Goal: Complete application form

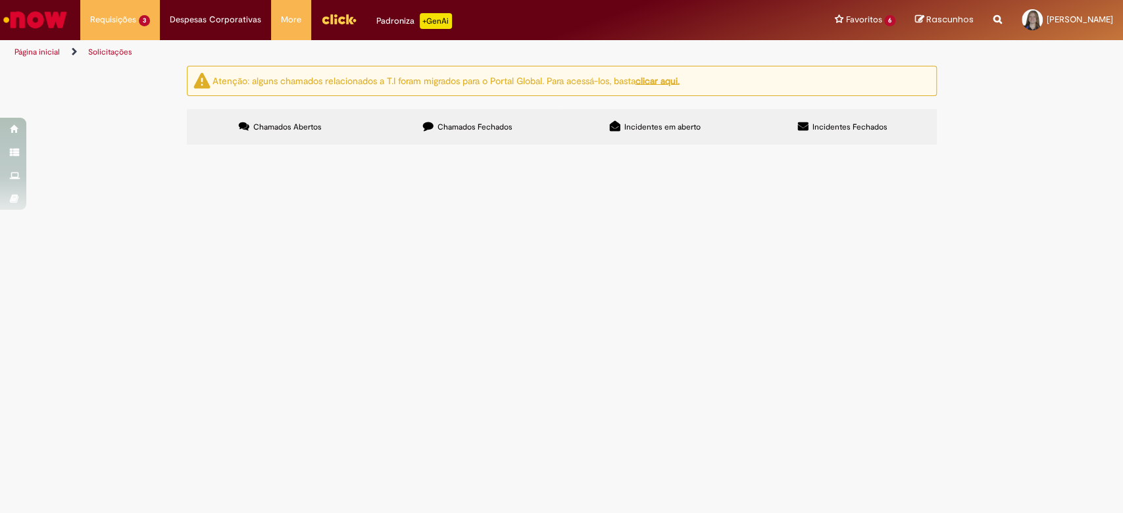
click at [0, 0] on span "Alteração de Pedido - Comex" at bounding box center [0, 0] width 0 height 0
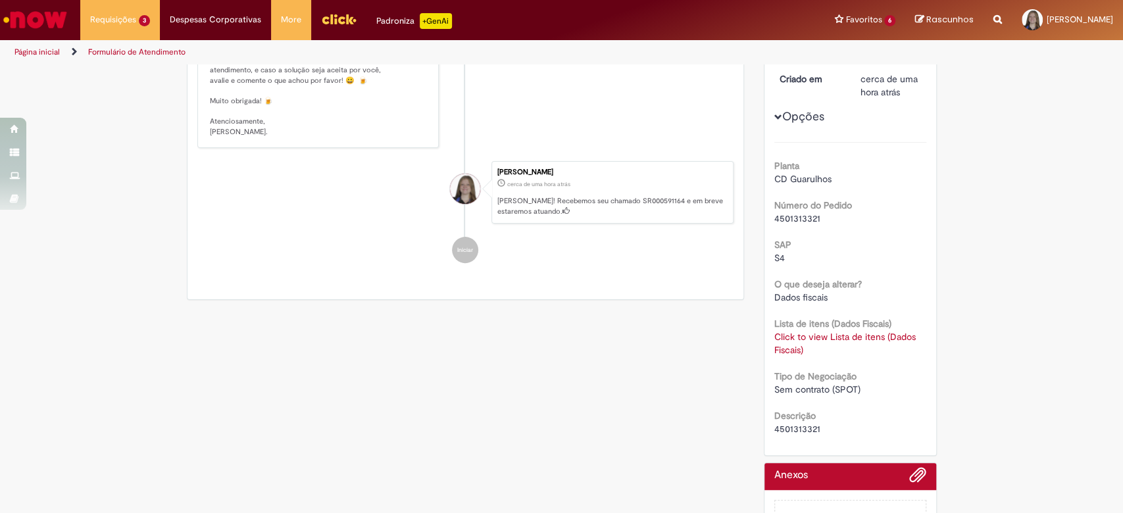
scroll to position [263, 0]
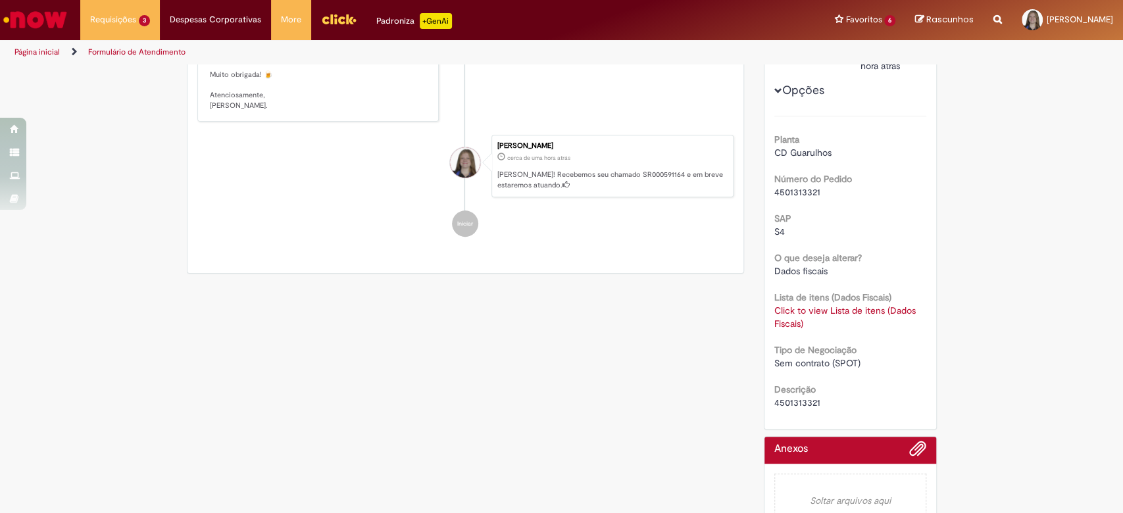
click at [794, 401] on span "4501313321" at bounding box center [797, 403] width 46 height 12
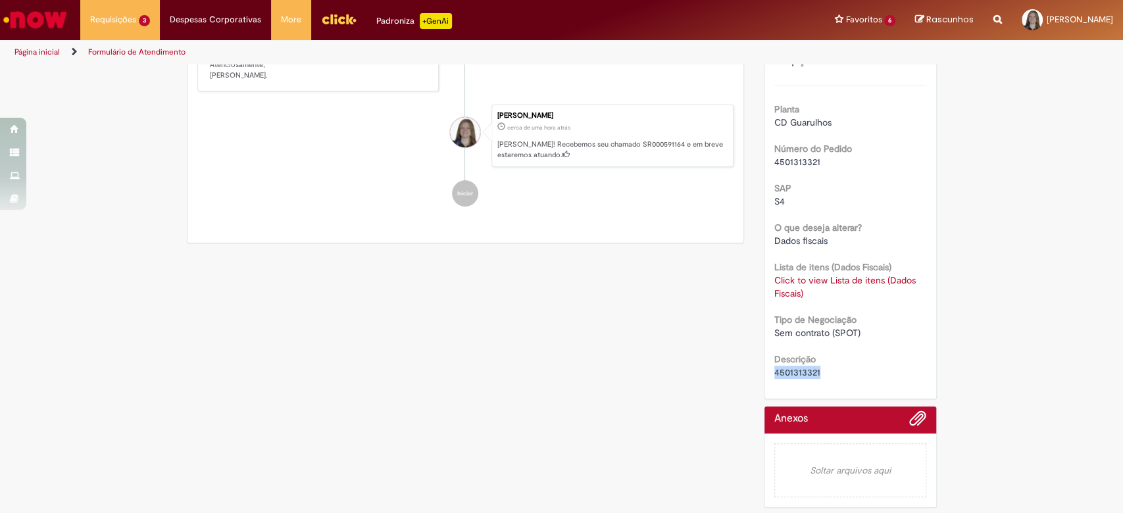
copy span "4501313321"
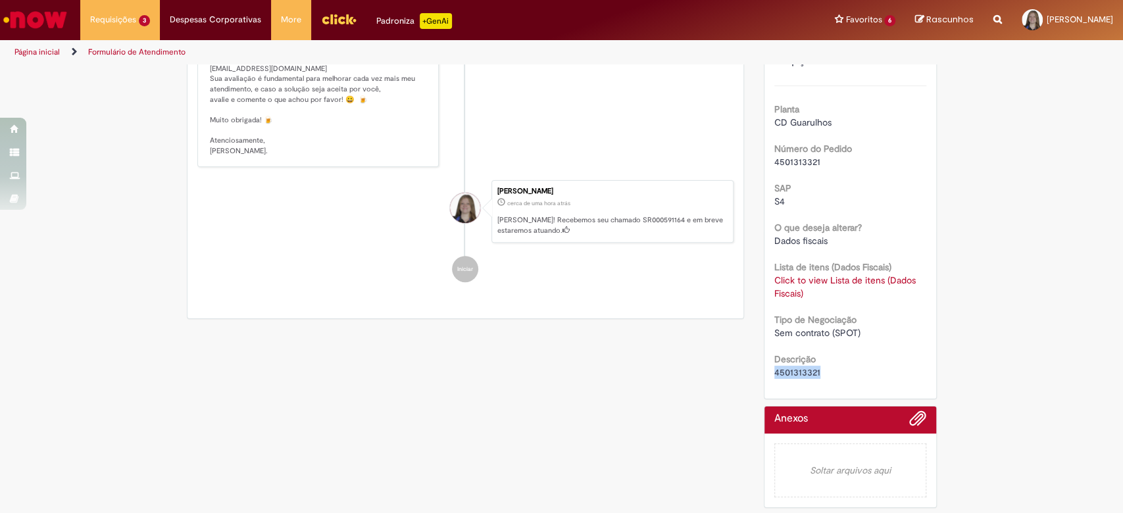
click at [784, 274] on link "Click to view Lista de itens (Dados Fiscais)" at bounding box center [844, 286] width 141 height 25
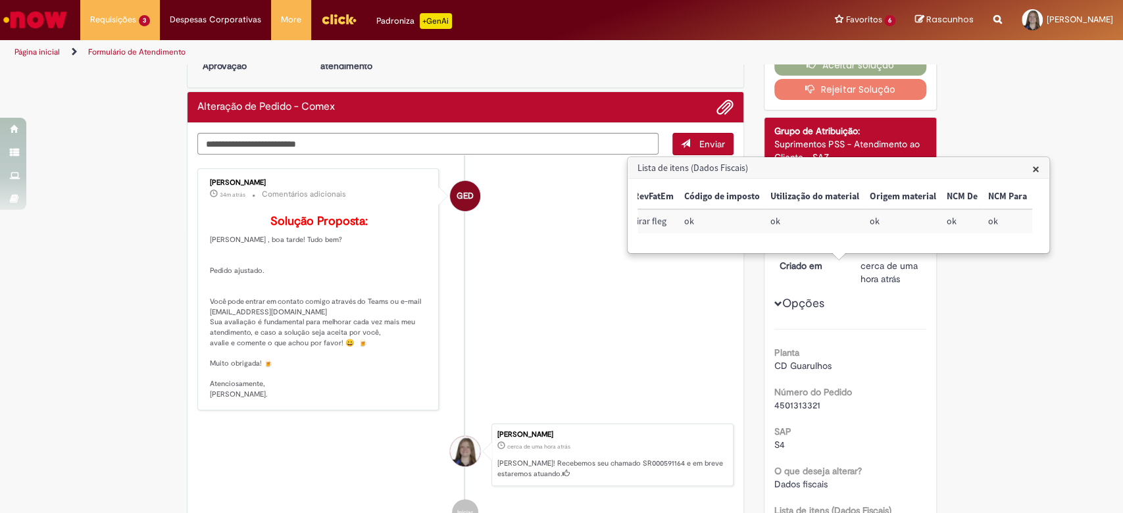
scroll to position [0, 0]
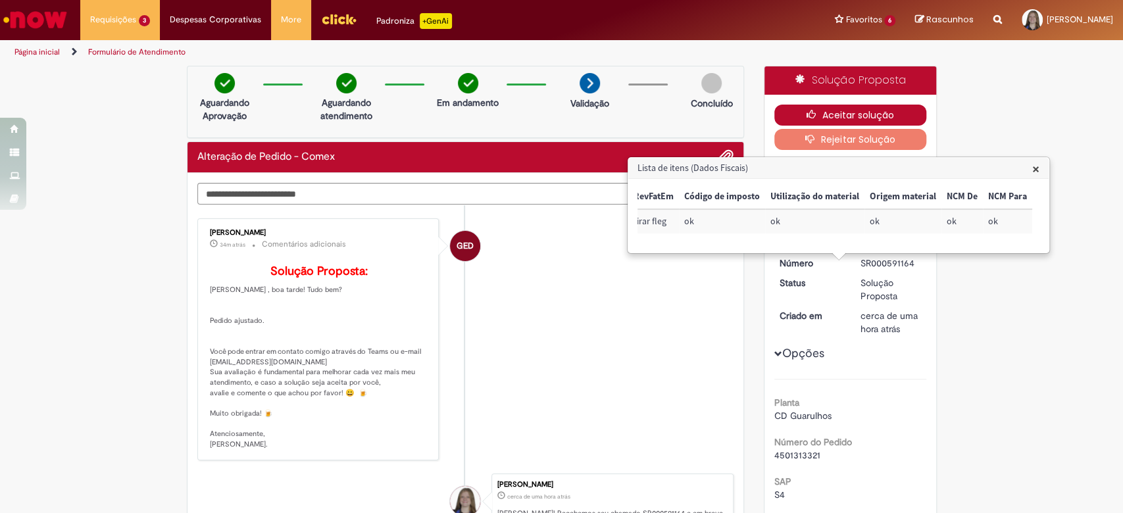
click at [873, 114] on button "Aceitar solução" at bounding box center [850, 115] width 152 height 21
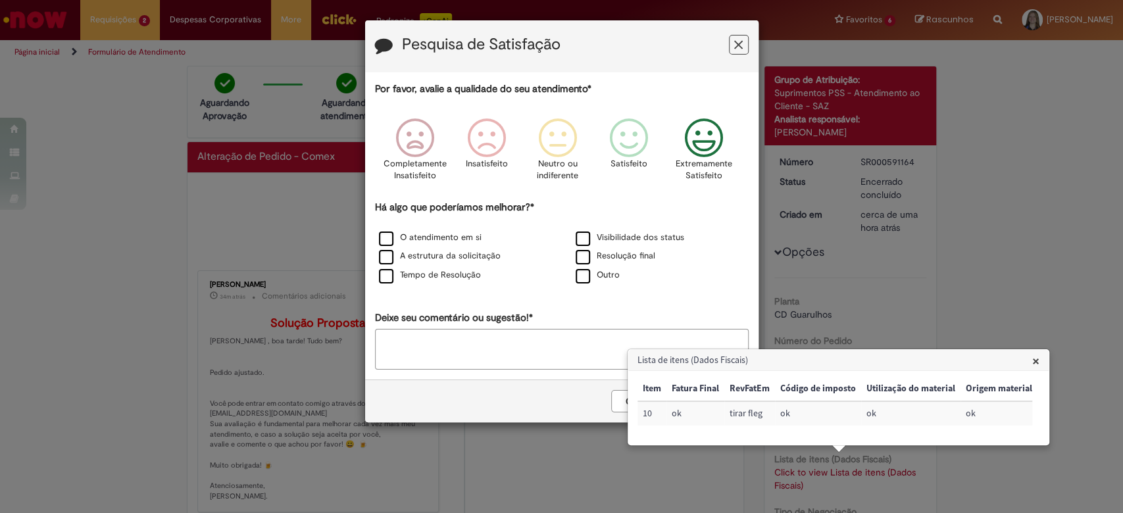
click at [691, 135] on icon "Feedback" at bounding box center [703, 137] width 49 height 39
click at [1032, 362] on span "×" at bounding box center [1035, 361] width 7 height 18
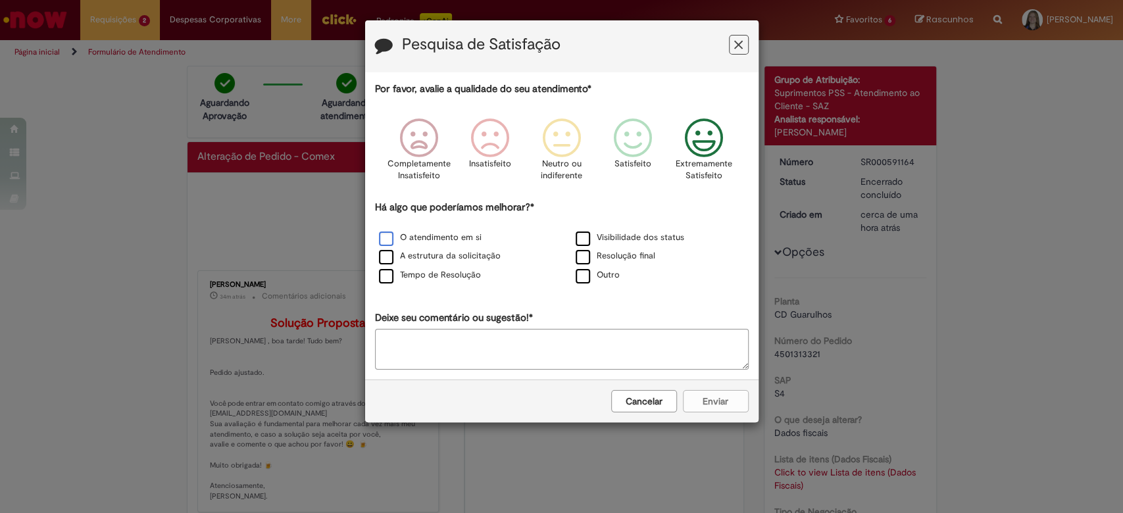
click at [437, 239] on label "O atendimento em si" at bounding box center [430, 238] width 103 height 12
click at [443, 259] on label "A estrutura da solicitação" at bounding box center [440, 256] width 122 height 12
click at [462, 275] on label "Tempo de Resolução" at bounding box center [430, 275] width 102 height 12
click at [589, 228] on div "Há algo que poderíamos melhorar?* O atendimento em si Visibilidade dos status A…" at bounding box center [562, 243] width 374 height 85
click at [597, 241] on label "Visibilidade dos status" at bounding box center [629, 238] width 109 height 12
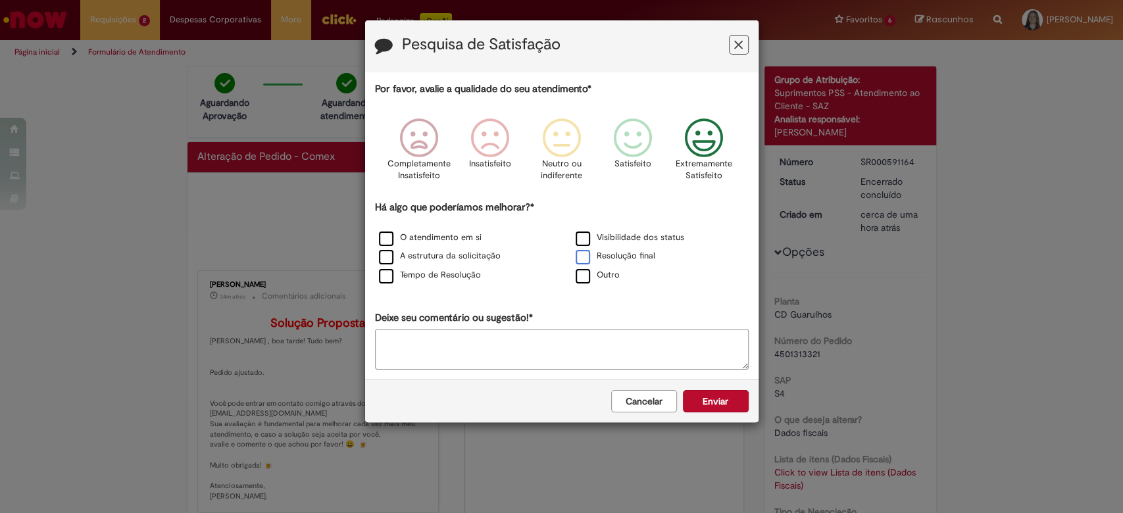
click at [605, 258] on label "Resolução final" at bounding box center [615, 256] width 80 height 12
click at [705, 403] on button "Enviar" at bounding box center [716, 401] width 66 height 22
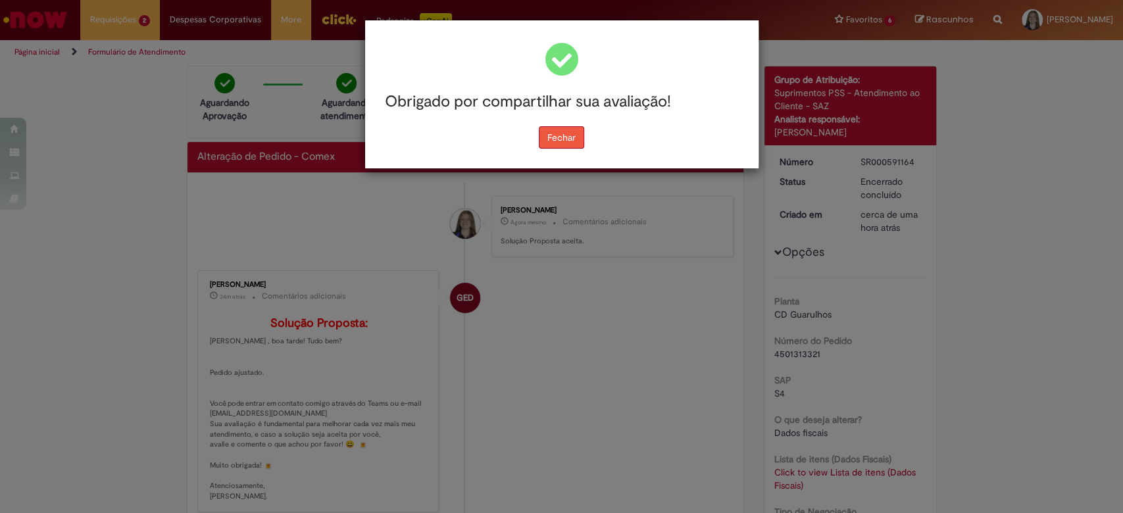
click at [571, 155] on div "Obrigado por compartilhar sua avaliação! [GEOGRAPHIC_DATA]" at bounding box center [561, 94] width 393 height 148
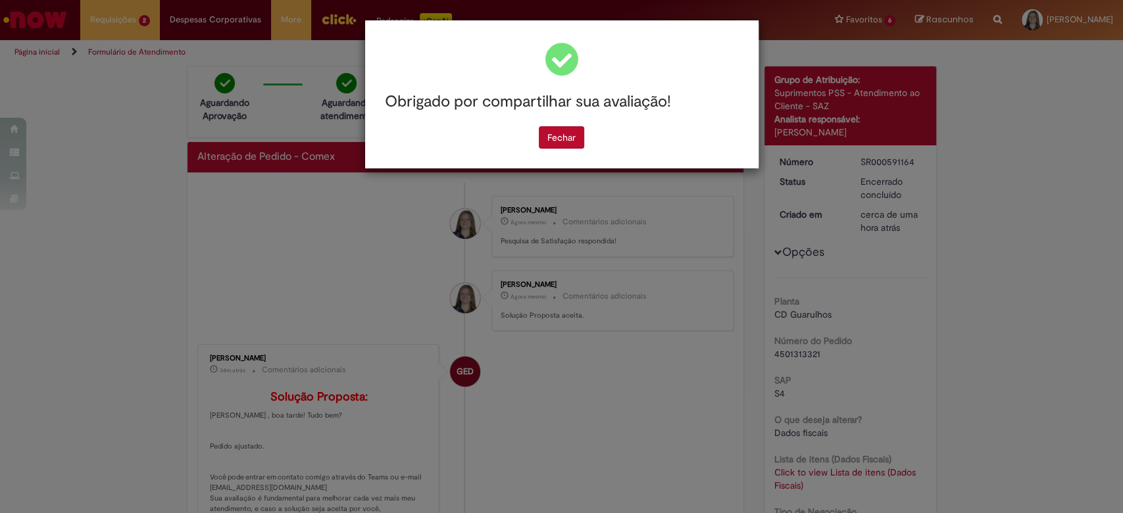
click at [535, 139] on div "Fechar" at bounding box center [562, 137] width 374 height 22
click at [553, 141] on button "Fechar" at bounding box center [561, 137] width 45 height 22
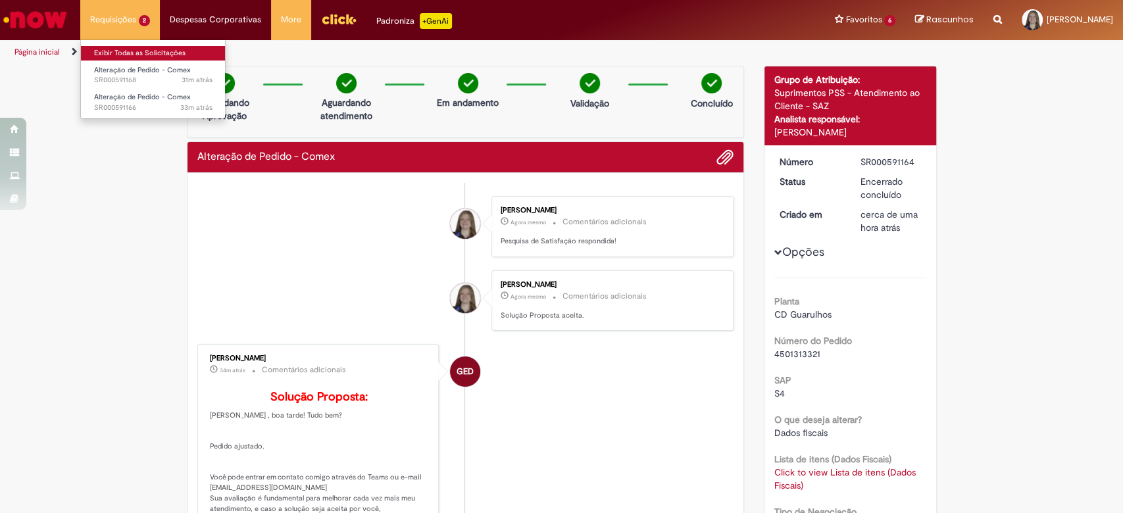
click at [163, 48] on link "Exibir Todas as Solicitações" at bounding box center [153, 53] width 145 height 14
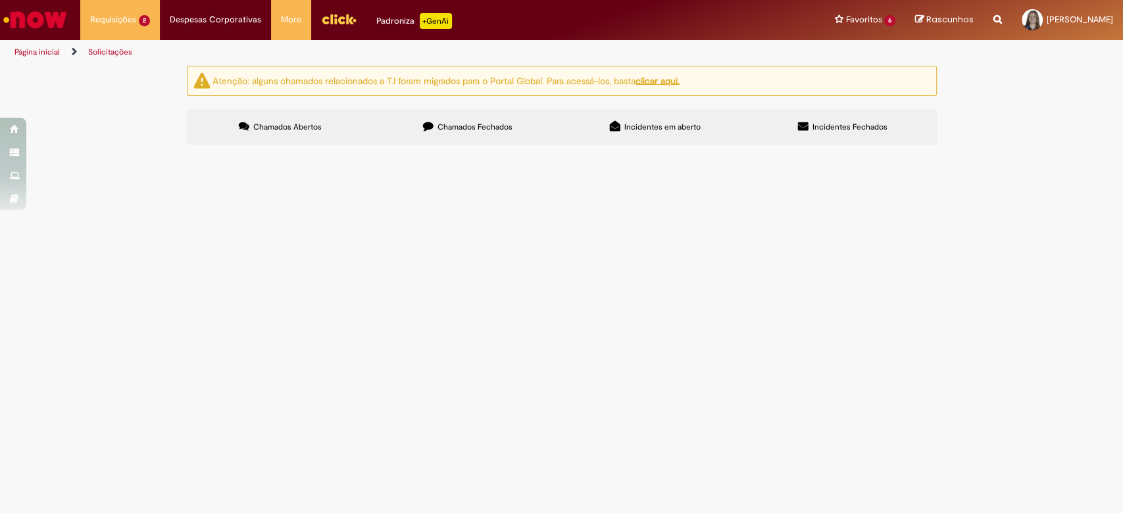
click at [0, 0] on button at bounding box center [0, 0] width 0 height 0
click at [0, 0] on span "Alteração de Pedido - Comex" at bounding box center [0, 0] width 0 height 0
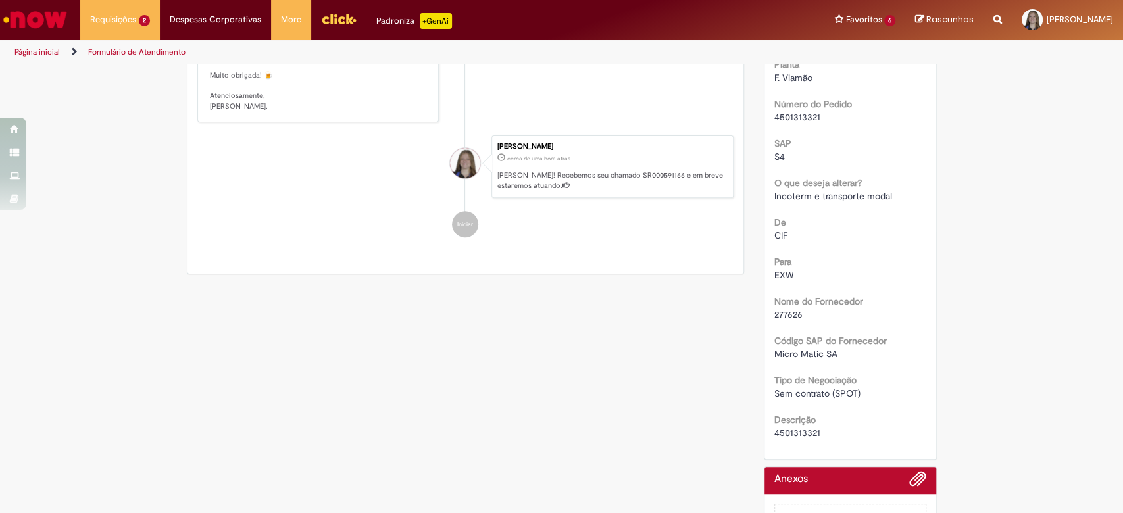
scroll to position [399, 0]
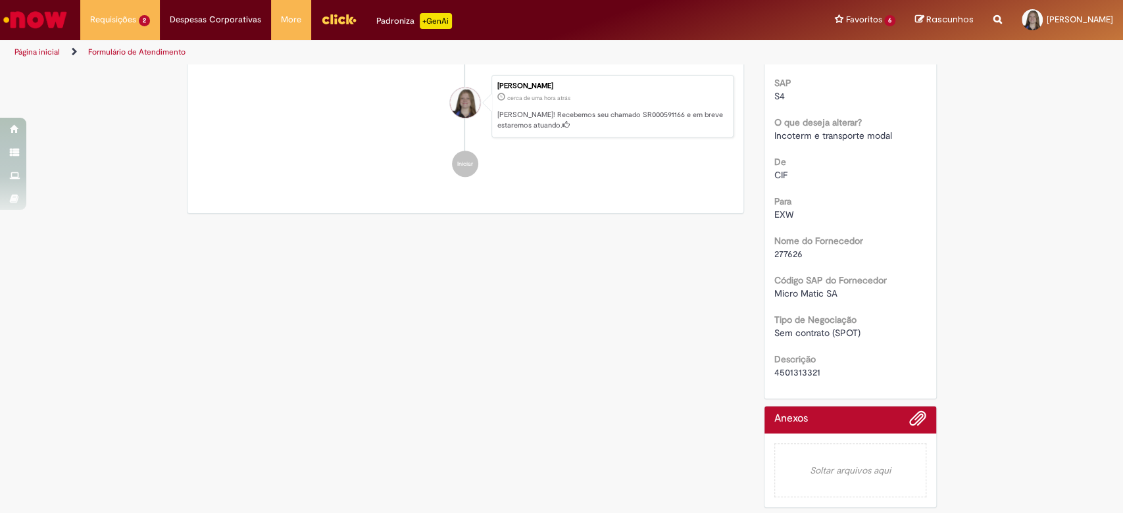
click at [801, 374] on span "4501313321" at bounding box center [797, 372] width 46 height 12
copy span "4501313321"
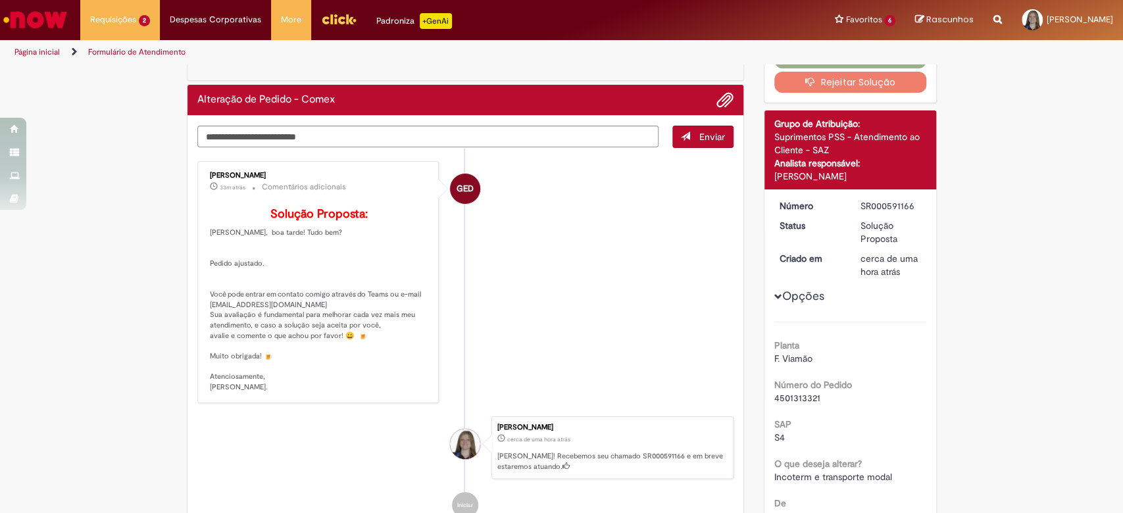
scroll to position [0, 0]
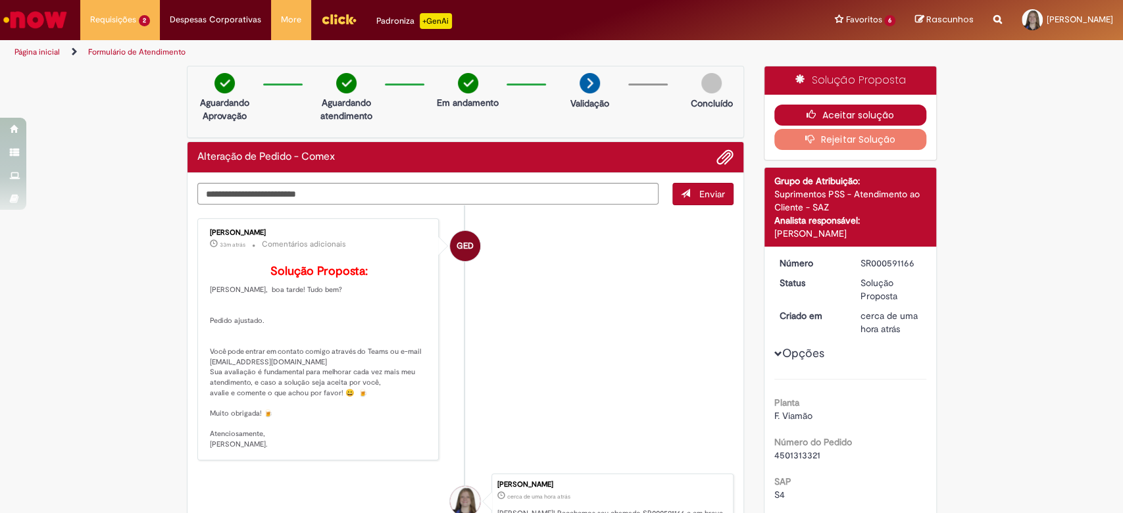
click at [806, 110] on icon "button" at bounding box center [814, 114] width 16 height 9
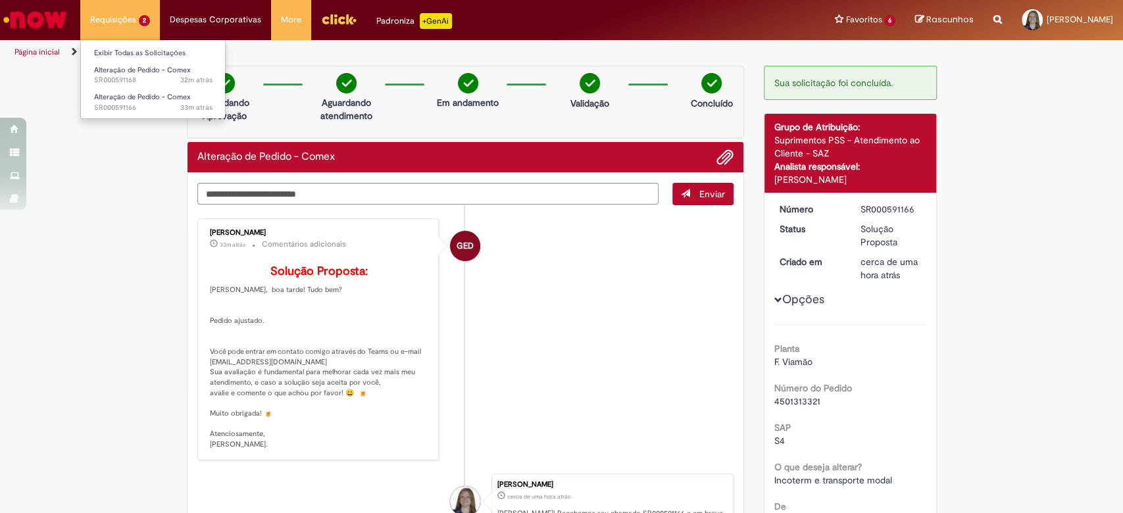
click at [118, 44] on li "Exibir Todas as Solicitações" at bounding box center [153, 51] width 145 height 17
click at [120, 50] on link "Formulário de Atendimento" at bounding box center [136, 52] width 97 height 11
click at [45, 53] on link "Página inicial" at bounding box center [36, 52] width 45 height 11
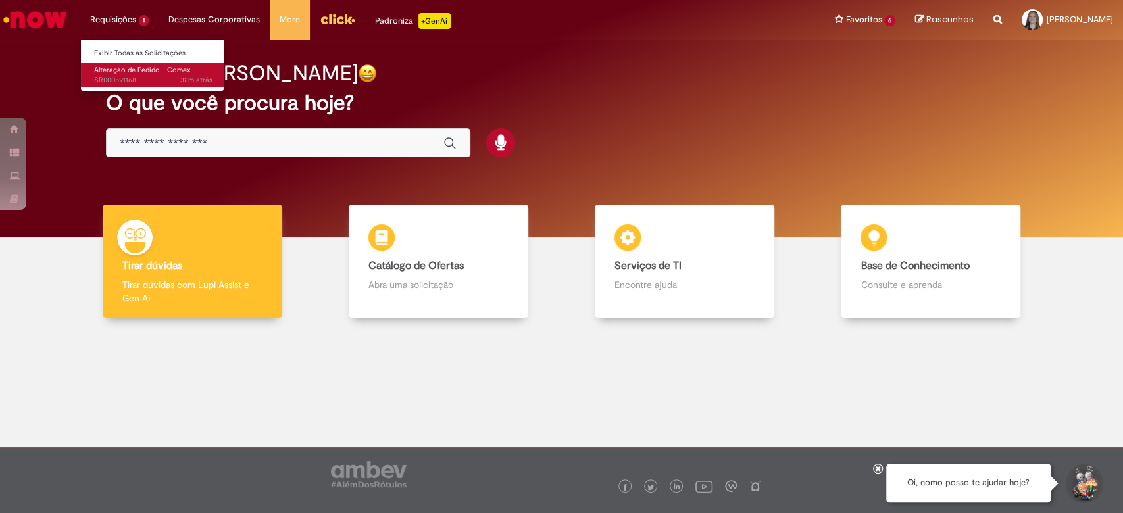
click at [164, 84] on span "32m atrás 32 minutos atrás SR000591168" at bounding box center [153, 80] width 118 height 11
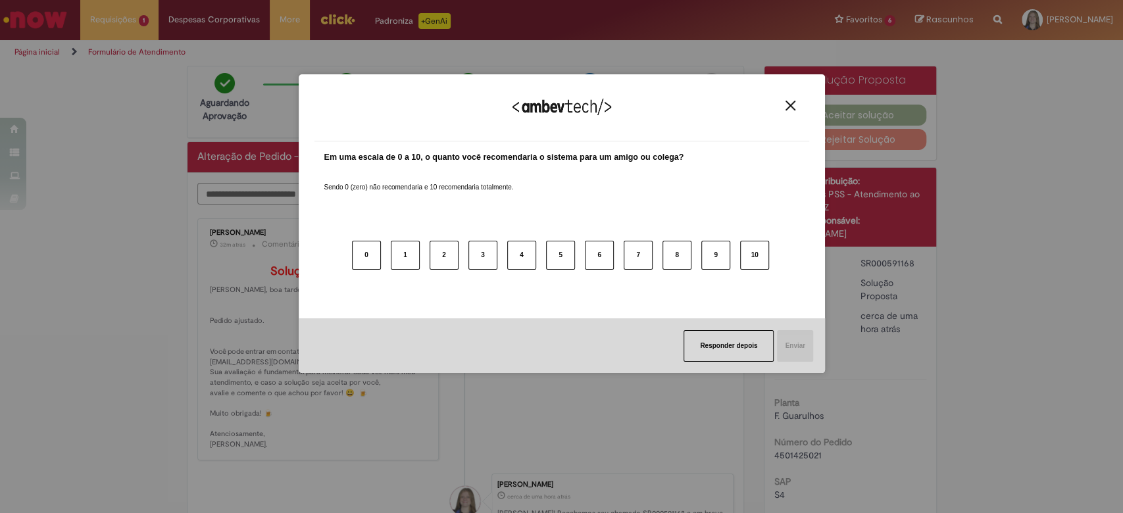
click at [789, 101] on img "Close" at bounding box center [790, 106] width 10 height 10
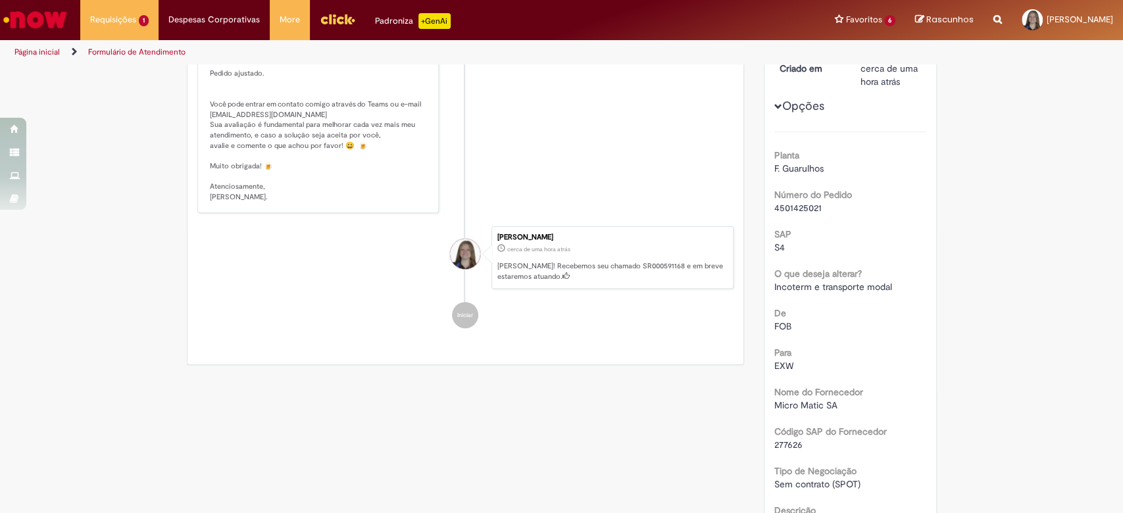
scroll to position [351, 0]
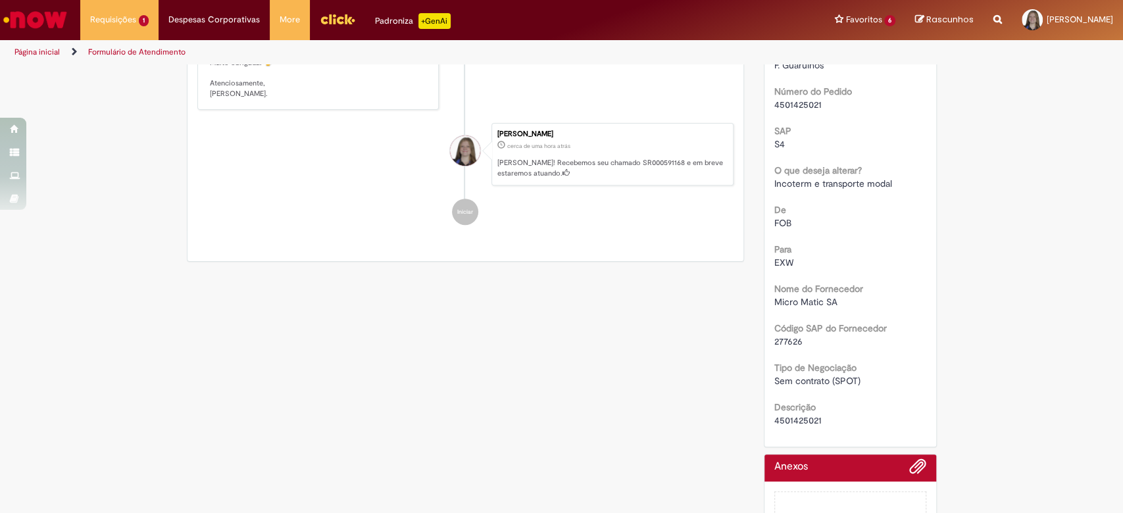
click at [785, 421] on span "4501425021" at bounding box center [797, 420] width 47 height 12
copy span "4501425021"
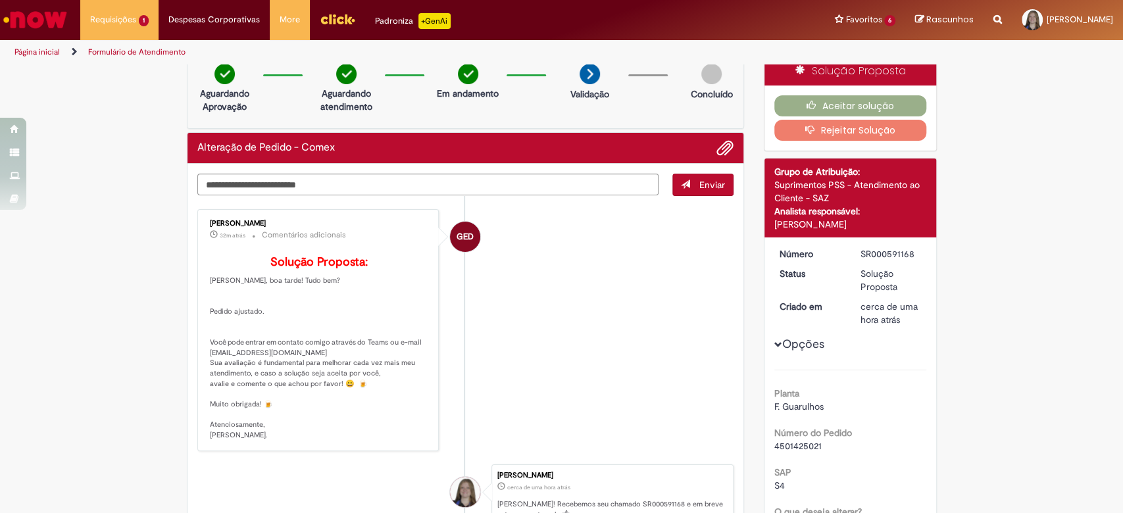
scroll to position [0, 0]
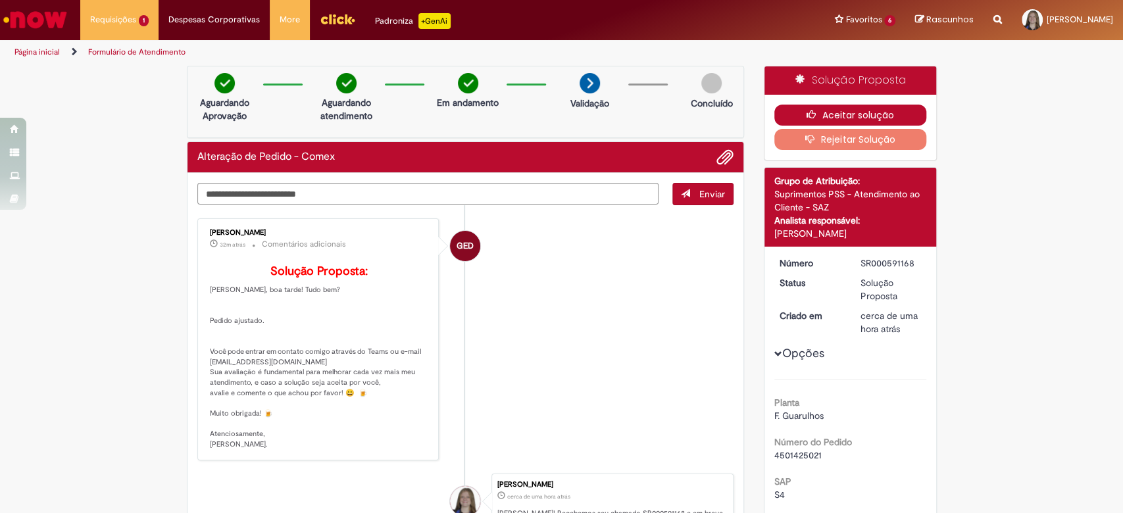
click at [889, 108] on button "Aceitar solução" at bounding box center [850, 115] width 152 height 21
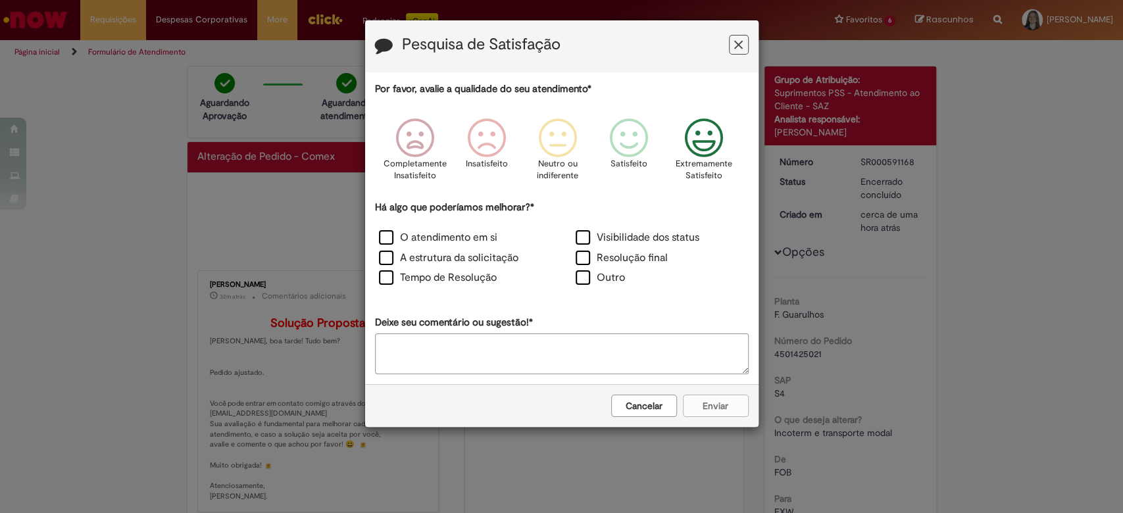
click at [699, 164] on p "Extremamente Satisfeito" at bounding box center [703, 170] width 57 height 24
click at [466, 239] on label "O atendimento em si" at bounding box center [438, 237] width 118 height 15
drag, startPoint x: 469, startPoint y: 256, endPoint x: 472, endPoint y: 262, distance: 7.4
click at [470, 256] on label "A estrutura da solicitação" at bounding box center [448, 258] width 139 height 15
click at [480, 280] on label "Tempo de Resolução" at bounding box center [438, 277] width 118 height 15
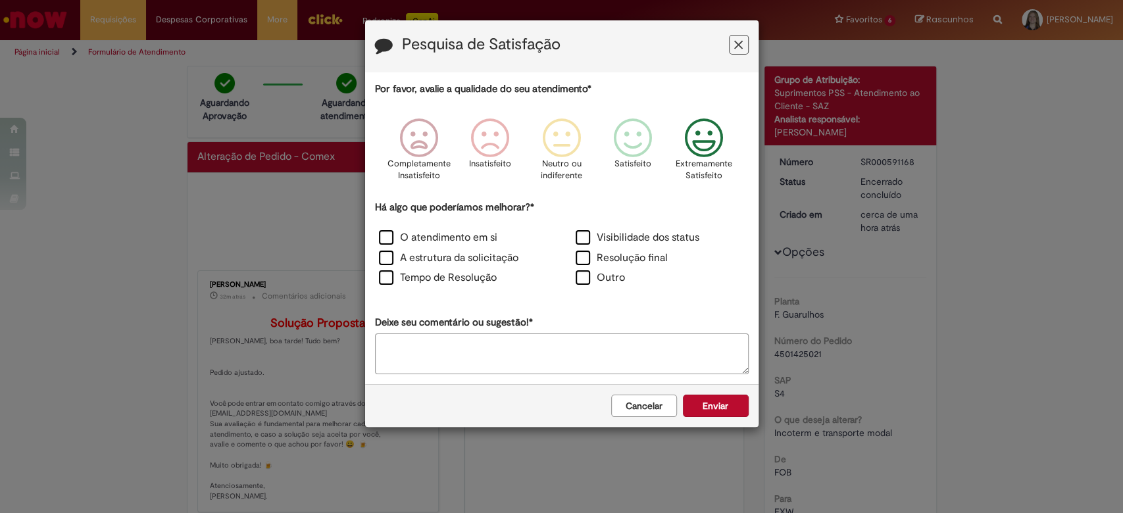
drag, startPoint x: 600, startPoint y: 240, endPoint x: 608, endPoint y: 249, distance: 11.6
click at [602, 240] on label "Visibilidade dos status" at bounding box center [637, 237] width 124 height 15
click at [615, 252] on label "Resolução final" at bounding box center [621, 258] width 92 height 15
click at [703, 408] on button "Enviar" at bounding box center [716, 406] width 66 height 22
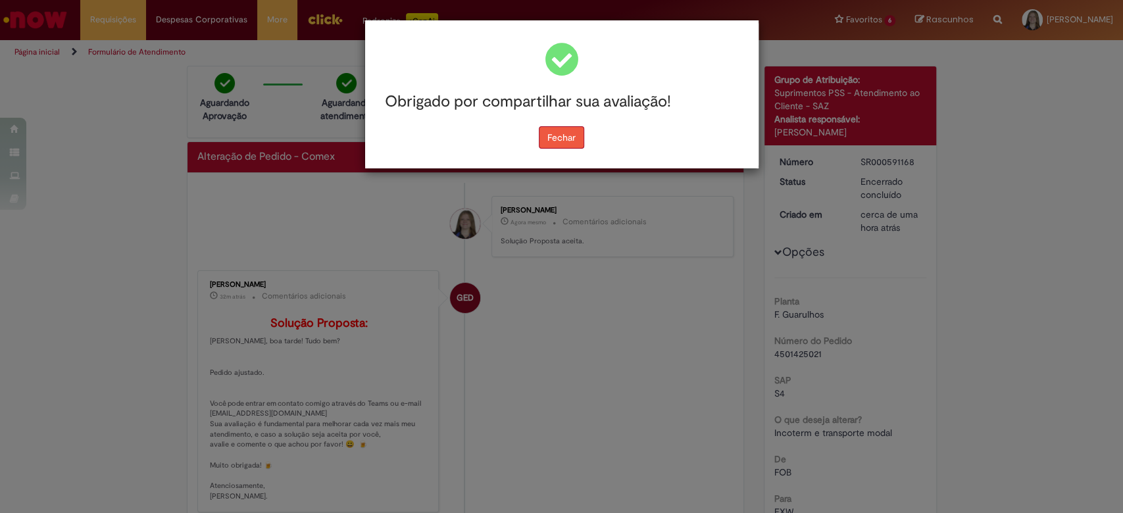
click at [558, 146] on button "Fechar" at bounding box center [561, 137] width 45 height 22
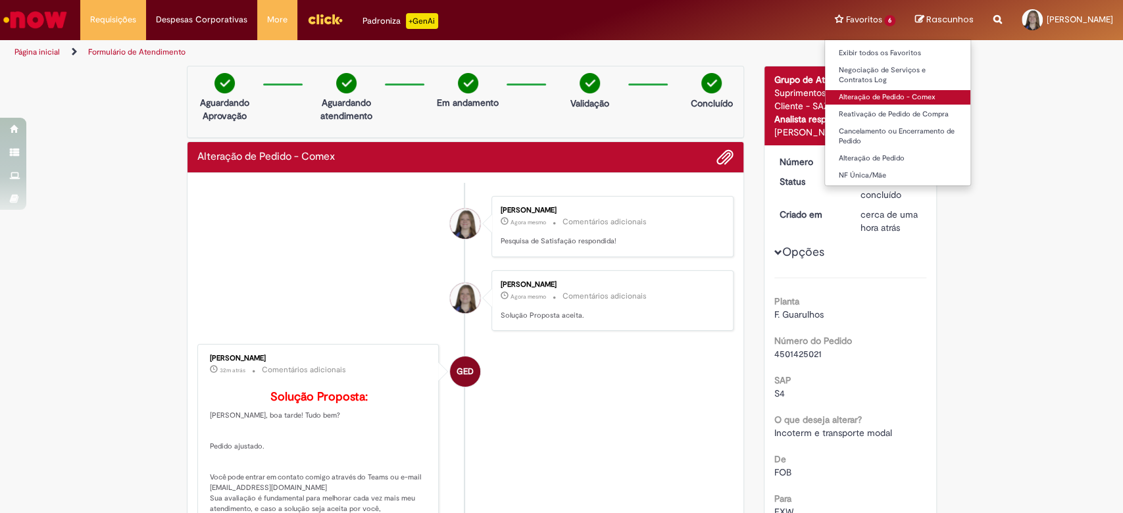
click at [847, 92] on link "Alteração de Pedido - Comex" at bounding box center [897, 97] width 145 height 14
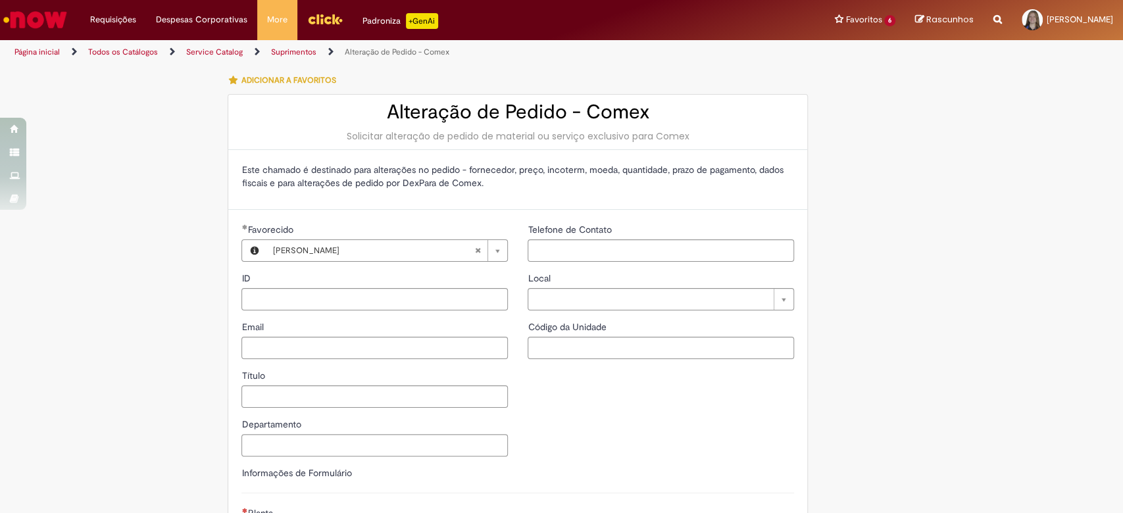
type input "********"
type input "**********"
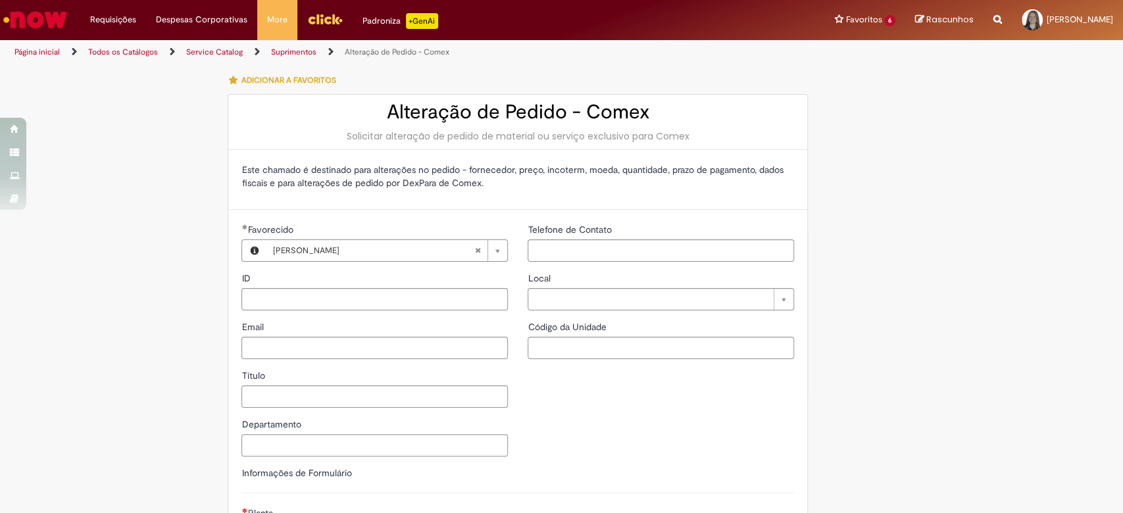
type input "****"
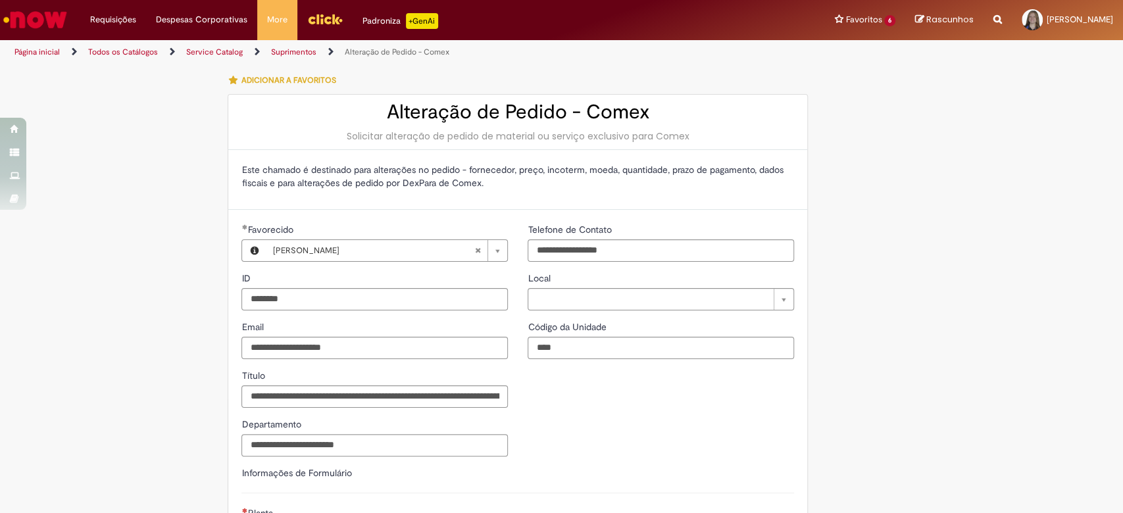
type input "**********"
